Goal: Navigation & Orientation: Go to known website

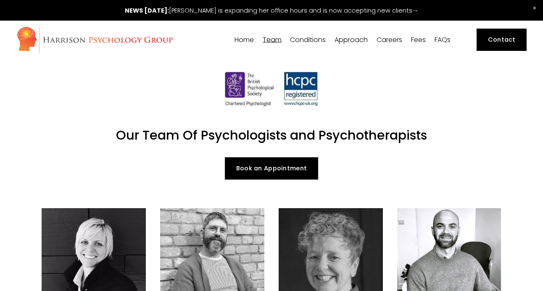
click at [240, 39] on link "Home" at bounding box center [244, 40] width 19 height 8
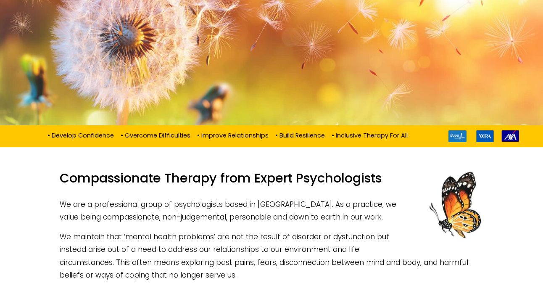
scroll to position [176, 0]
